Goal: Task Accomplishment & Management: Manage account settings

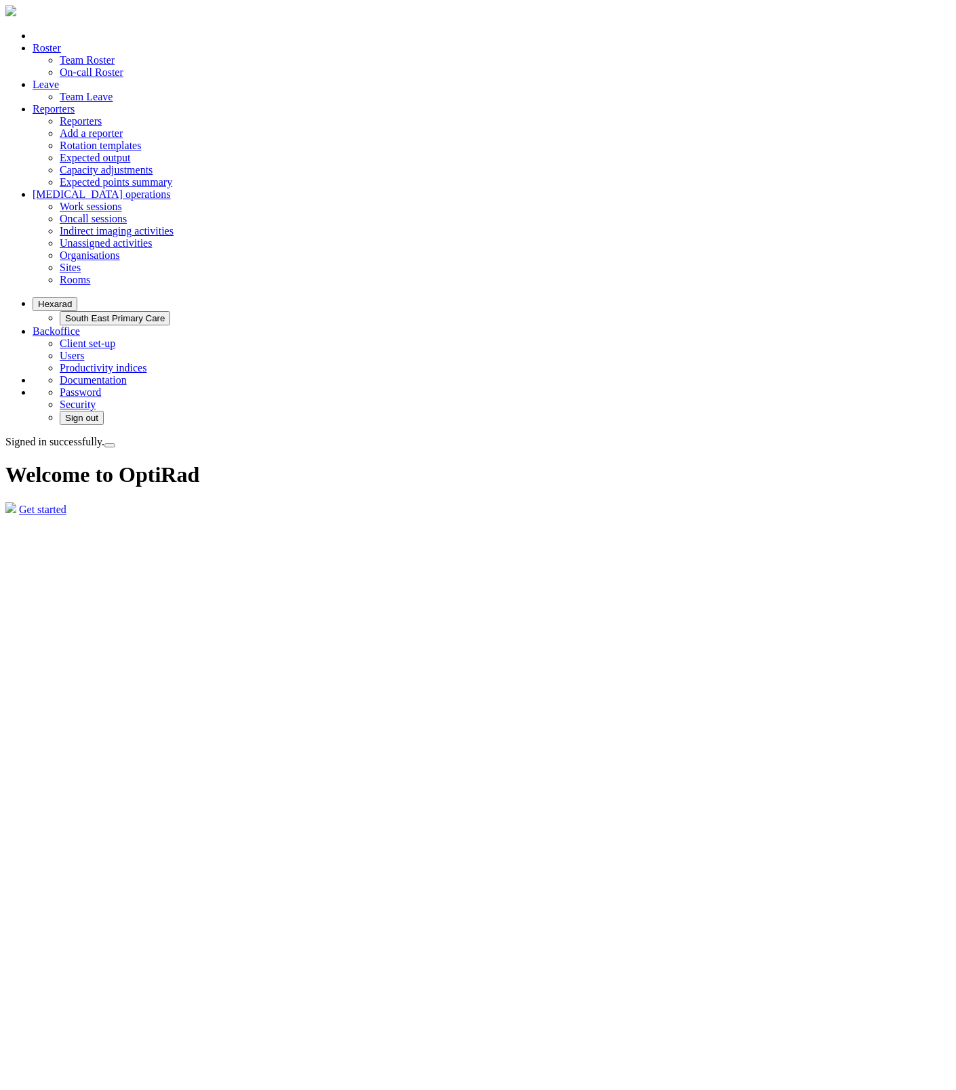
click at [102, 115] on link "Reporters" at bounding box center [81, 121] width 42 height 12
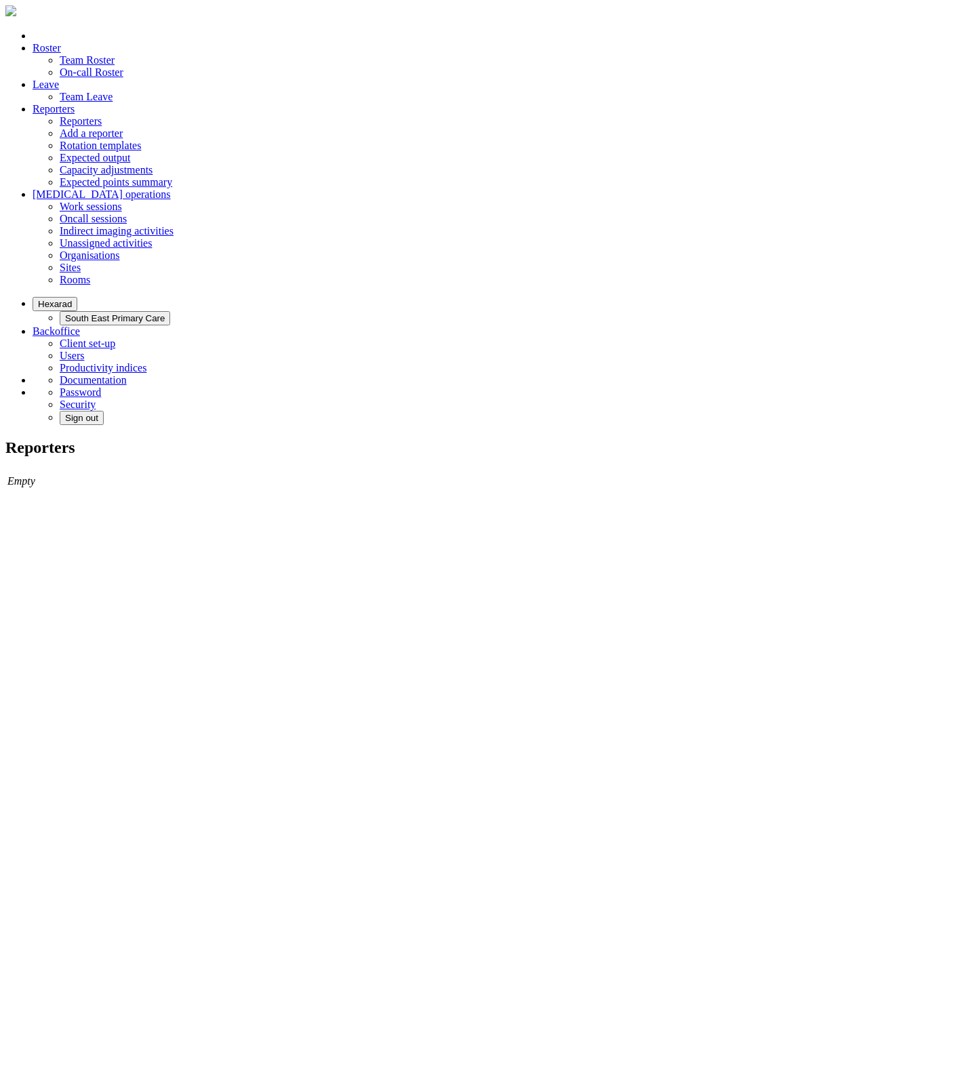
click at [77, 297] on button "Hexarad" at bounding box center [55, 304] width 45 height 14
click at [138, 32] on button "South East Primary Care" at bounding box center [82, 25] width 111 height 14
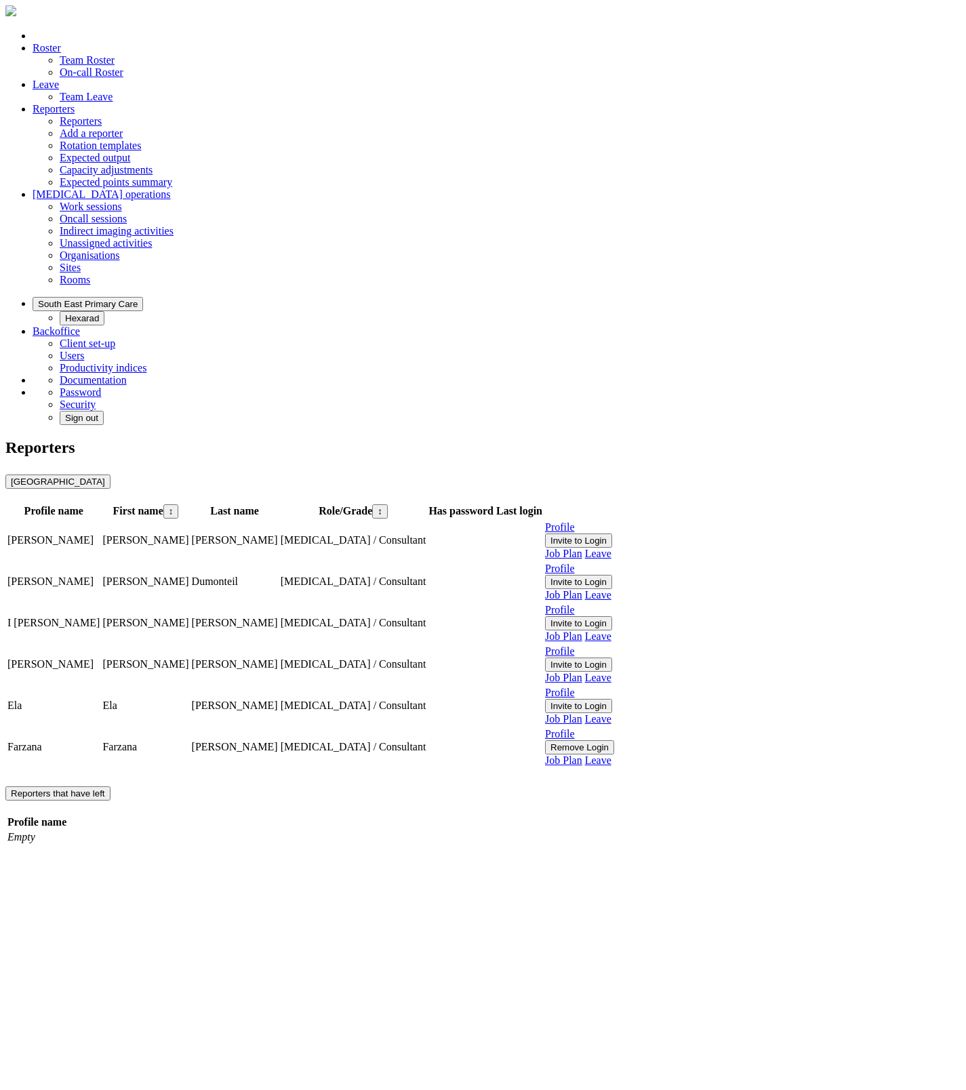
click at [583, 548] on link "Job Plan" at bounding box center [563, 554] width 37 height 12
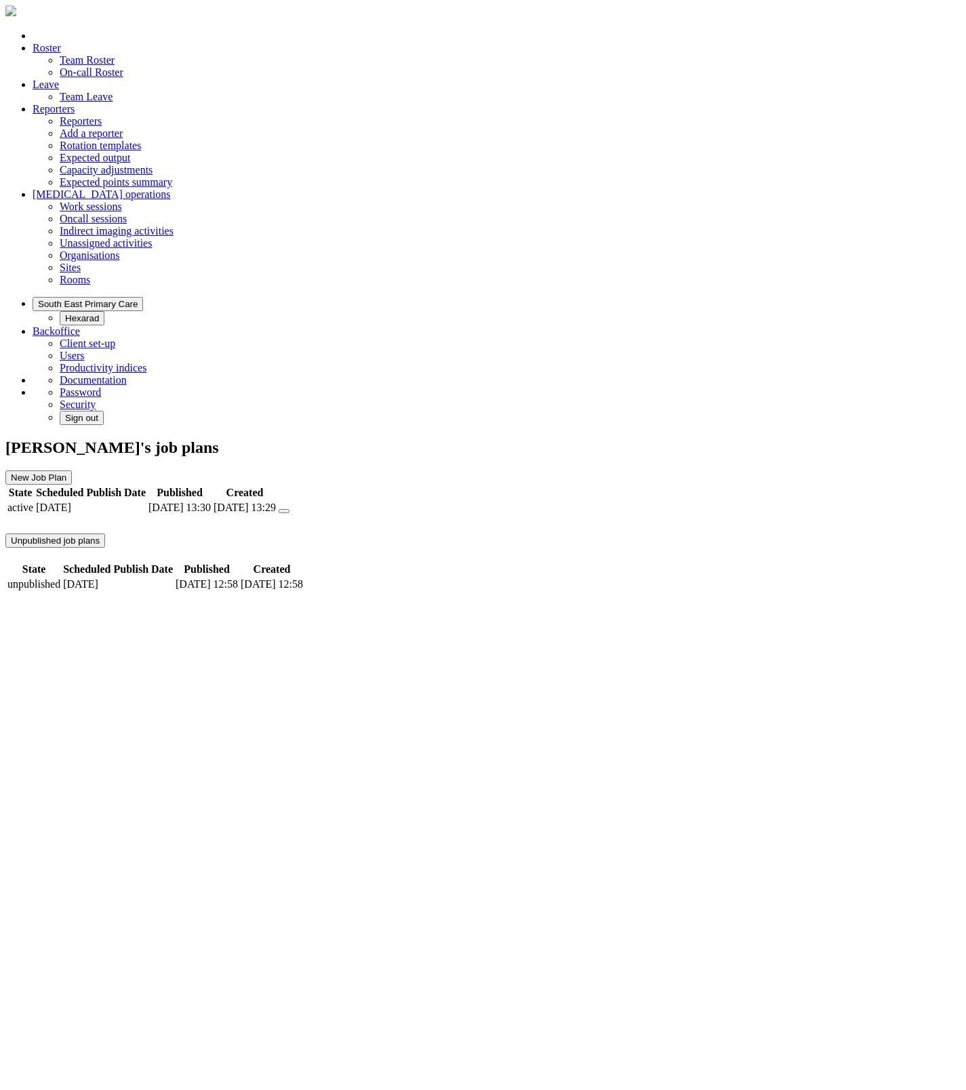
click at [290, 509] on button "submit" at bounding box center [284, 511] width 11 height 4
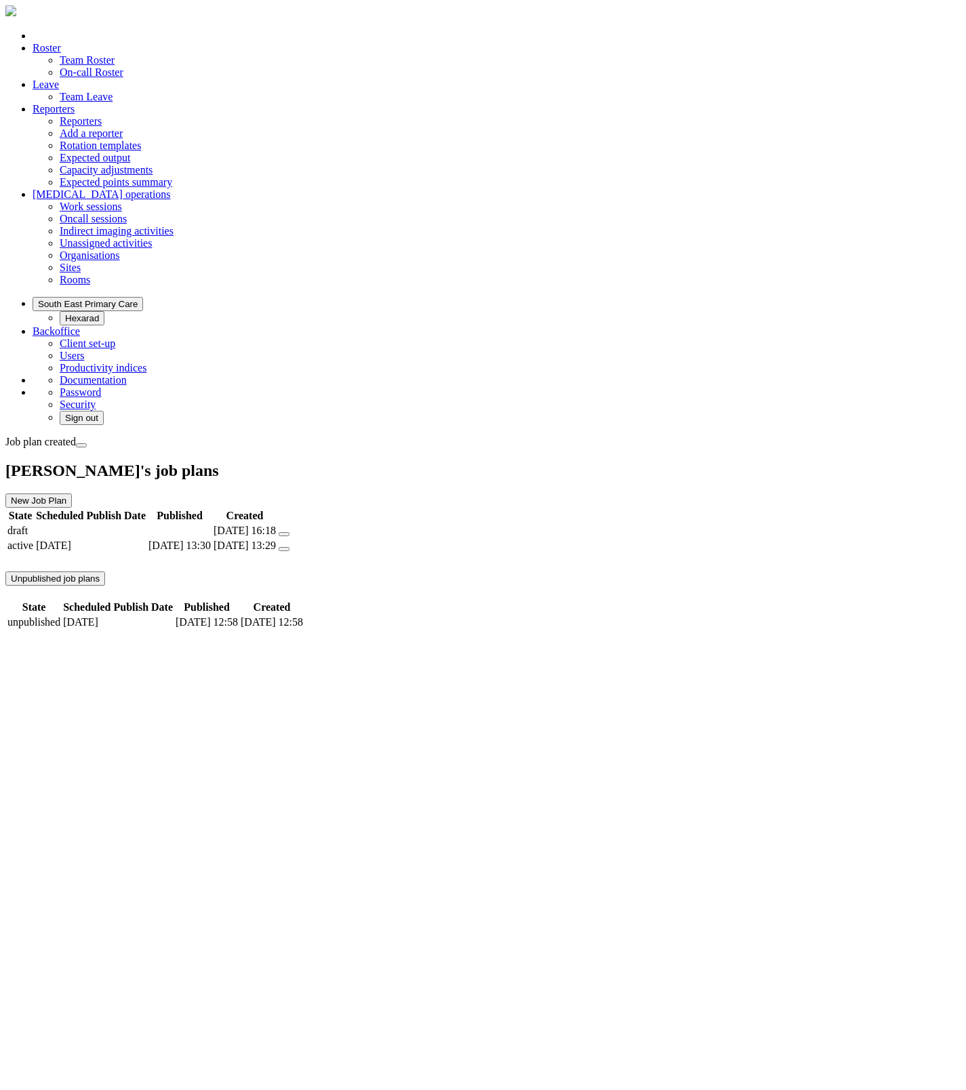
click at [279, 525] on link at bounding box center [279, 525] width 0 height 0
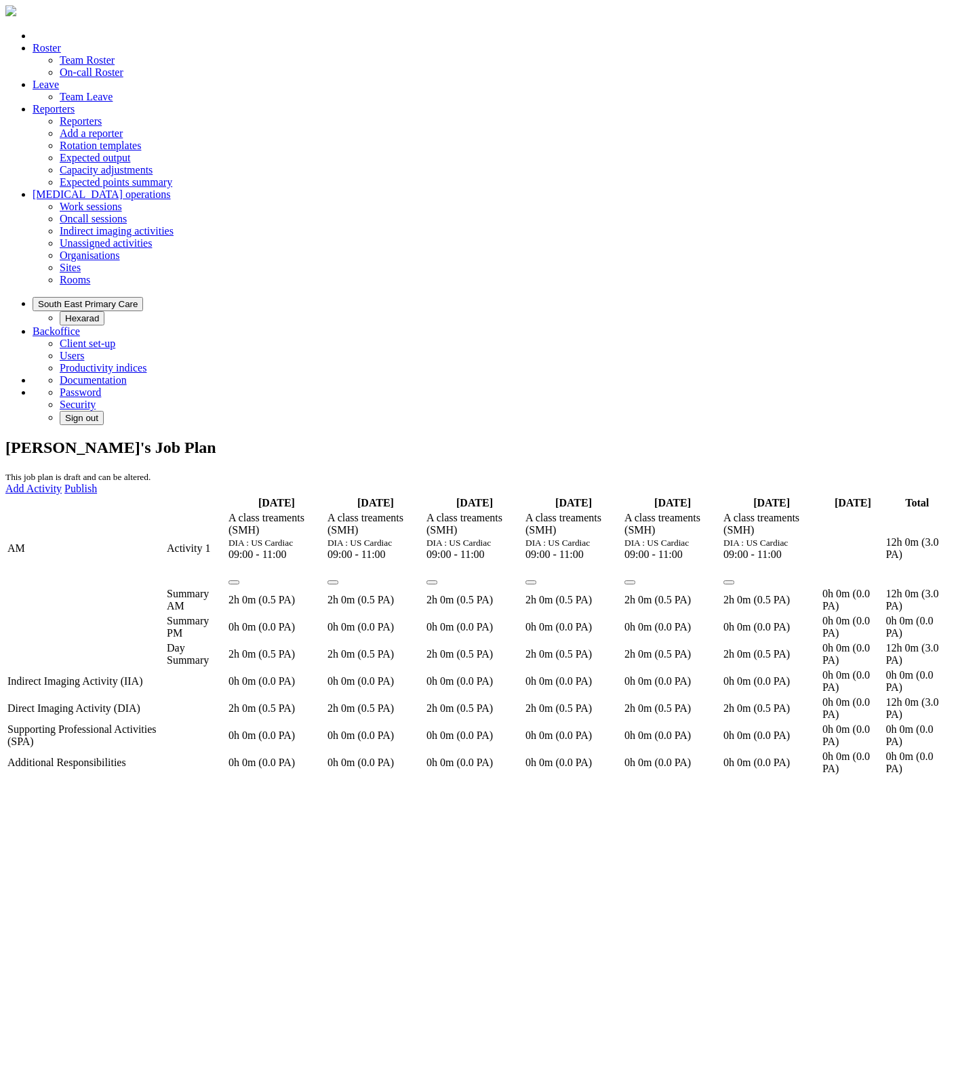
click at [526, 573] on link at bounding box center [526, 573] width 0 height 0
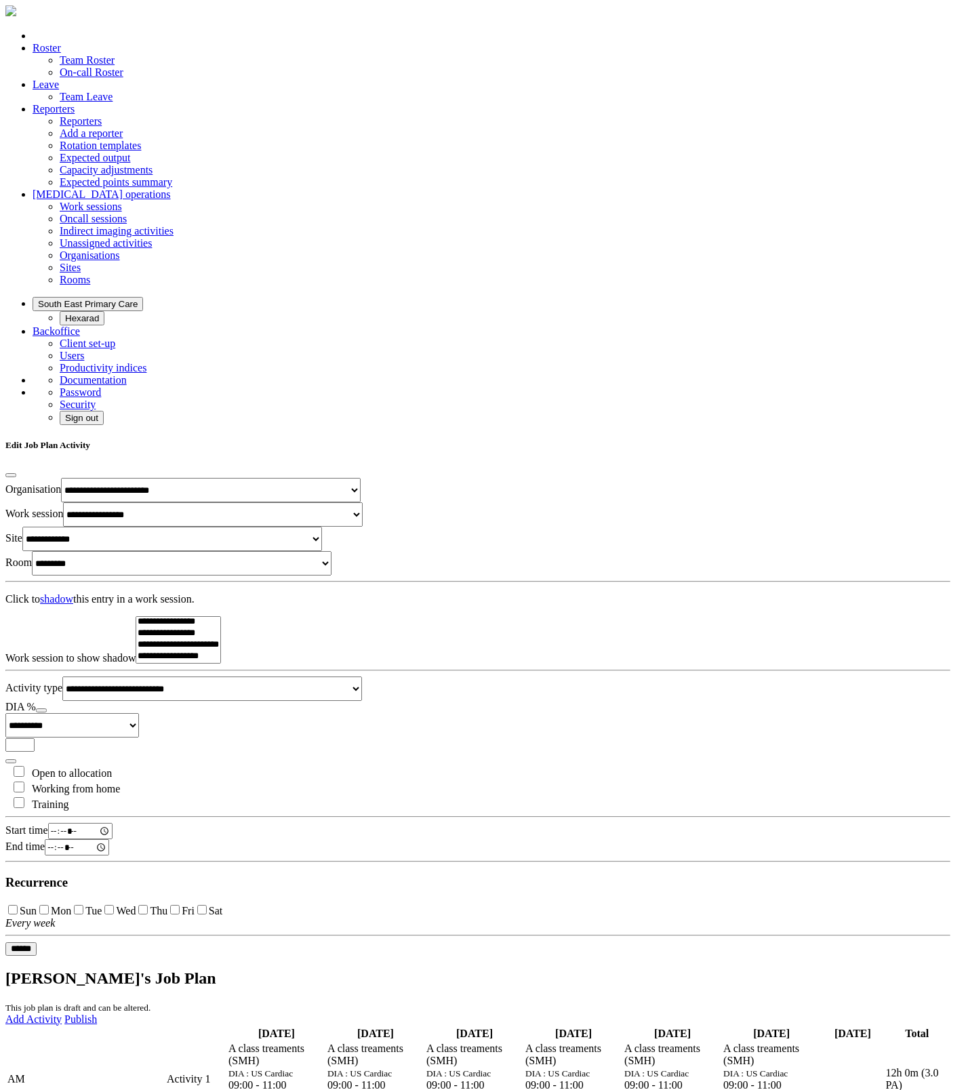
click at [55, 917] on icon "Every week" at bounding box center [30, 923] width 50 height 12
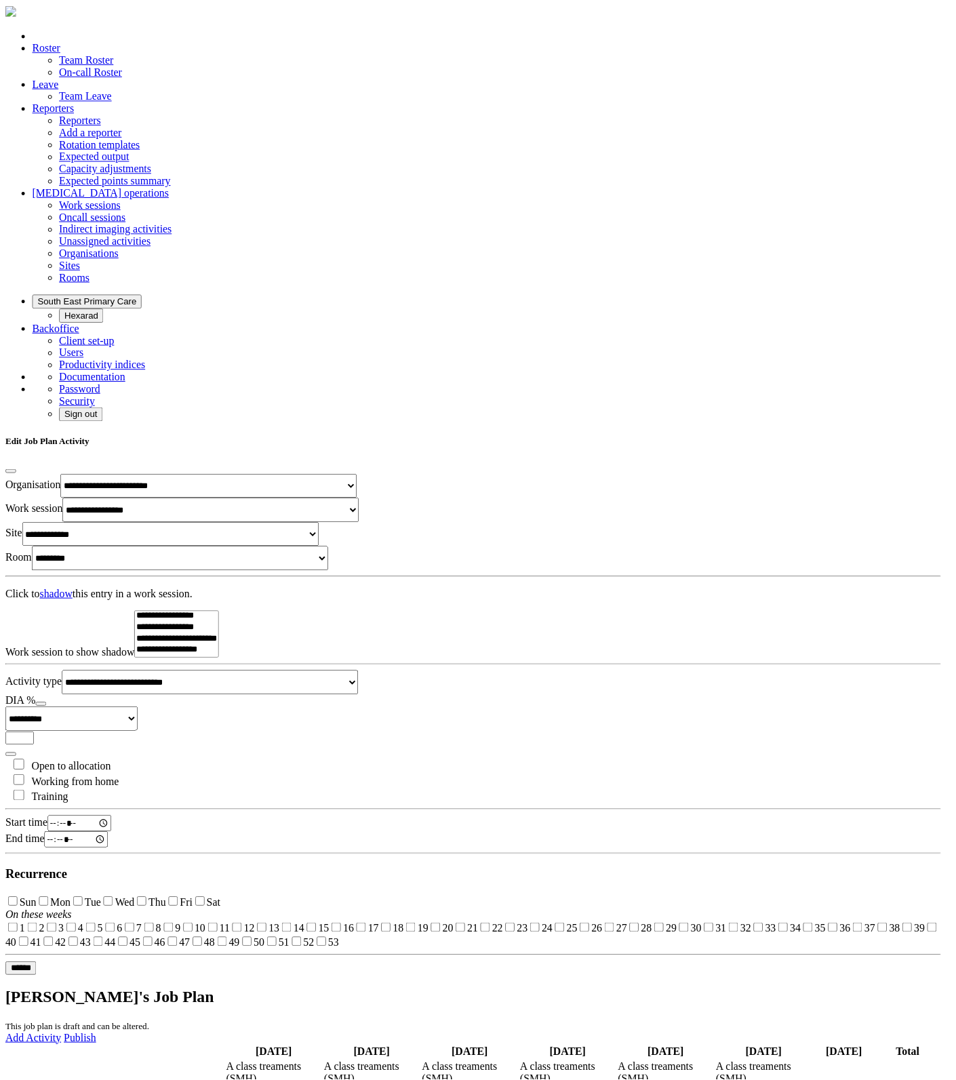
scroll to position [43, 0]
click at [102, 905] on label "Tue" at bounding box center [93, 911] width 16 height 12
click at [167, 905] on label "Thu" at bounding box center [159, 911] width 18 height 12
click at [222, 905] on label "Sat" at bounding box center [216, 911] width 14 height 12
click at [104, 932] on label "5" at bounding box center [100, 938] width 5 height 12
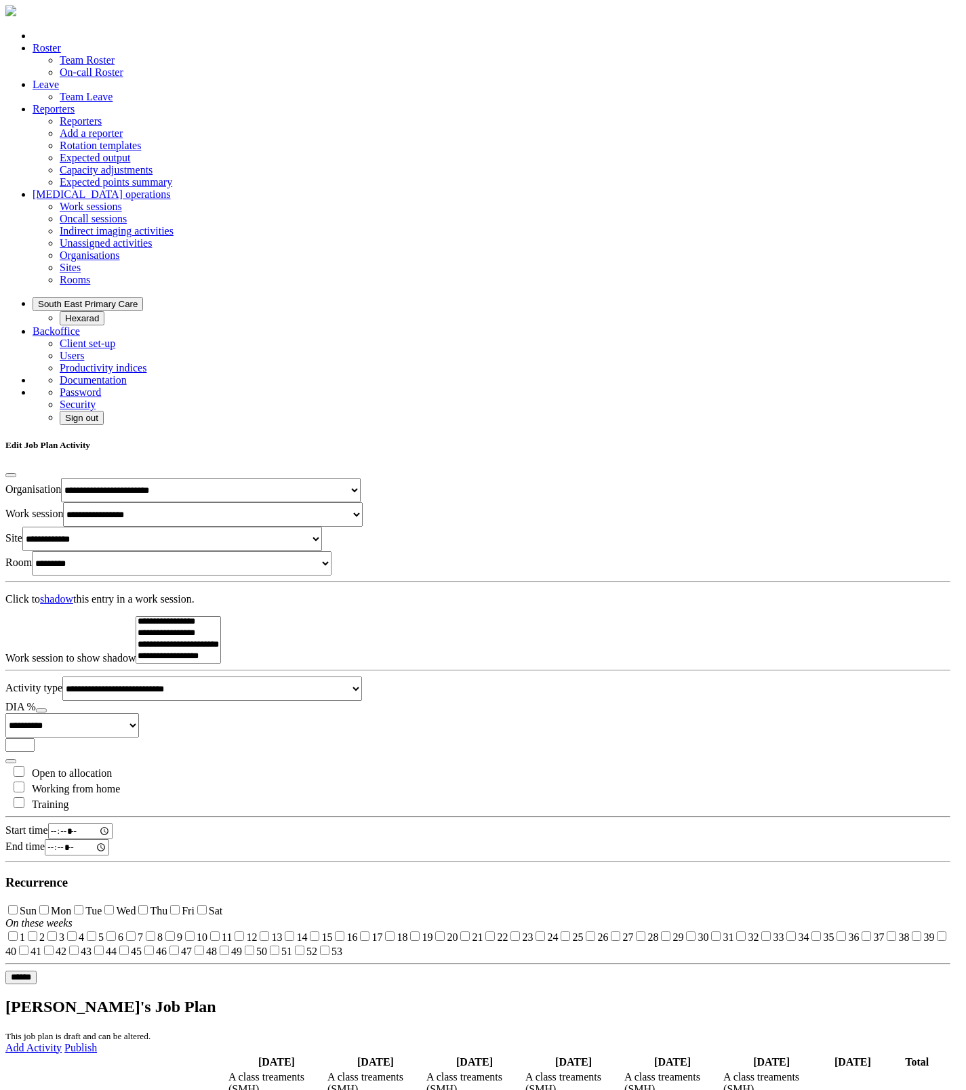
click at [382, 932] on label "17" at bounding box center [377, 938] width 11 height 12
click at [773, 932] on label "33" at bounding box center [778, 938] width 11 height 12
click at [92, 958] on label "43" at bounding box center [86, 952] width 11 height 12
click at [16, 946] on label "40" at bounding box center [10, 952] width 11 height 12
click at [37, 985] on input "******" at bounding box center [20, 978] width 31 height 14
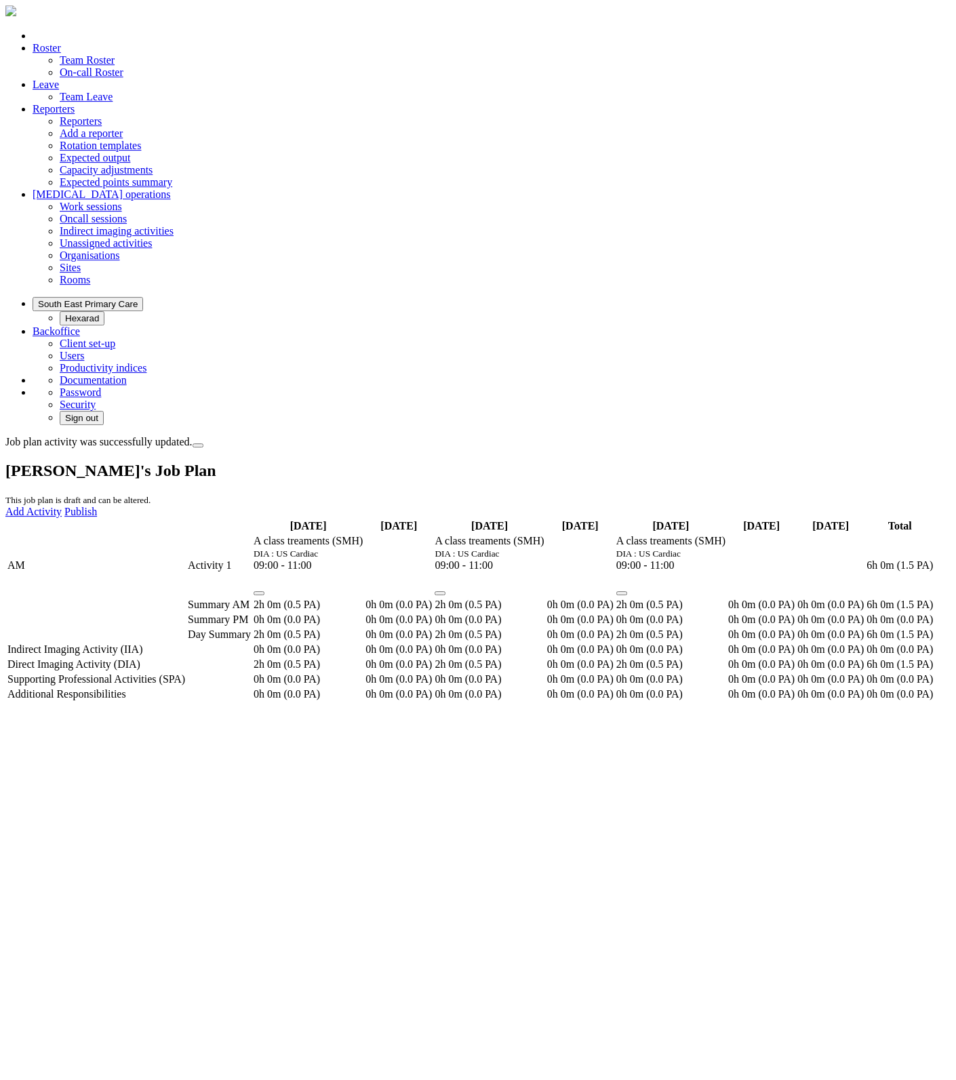
scroll to position [0, 0]
click at [97, 506] on link "Publish" at bounding box center [80, 512] width 33 height 12
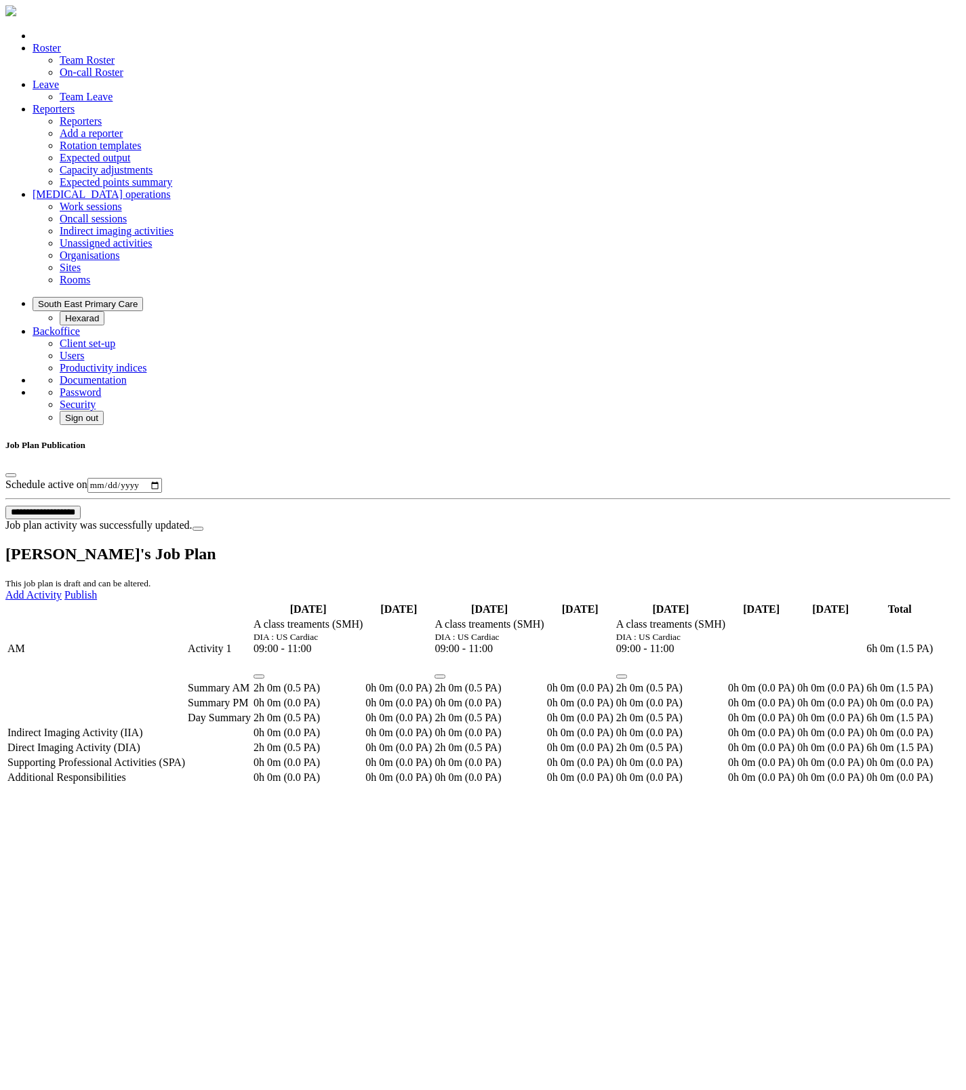
click at [81, 506] on input "**********" at bounding box center [42, 513] width 75 height 14
